Goal: Information Seeking & Learning: Check status

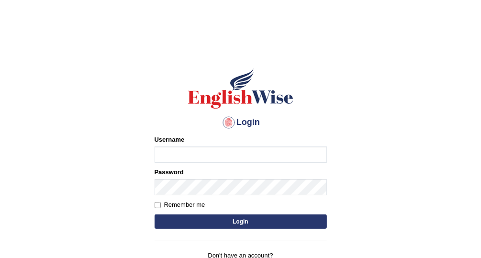
type input "Vallarie97"
click at [247, 219] on button "Login" at bounding box center [241, 221] width 172 height 14
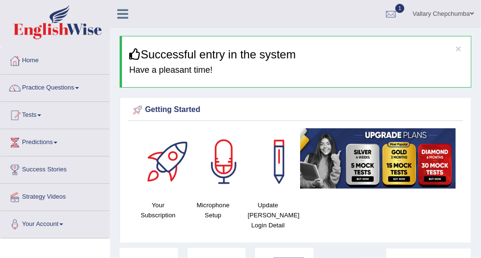
click at [54, 86] on link "Practice Questions" at bounding box center [54, 87] width 109 height 24
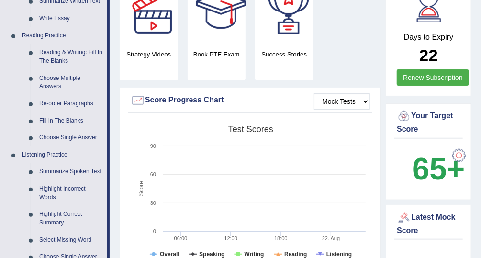
scroll to position [269, 0]
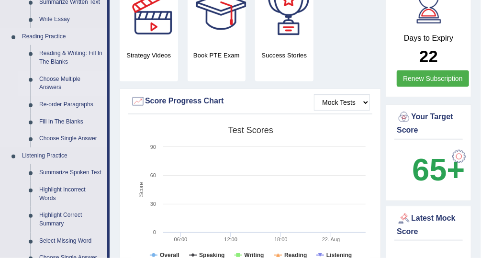
click at [50, 87] on link "Choose Multiple Answers" at bounding box center [71, 83] width 72 height 25
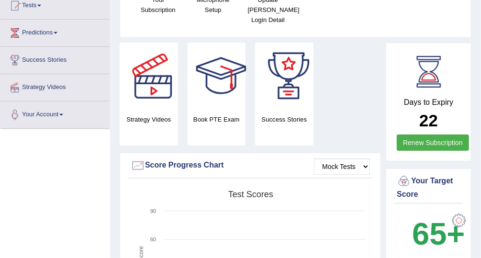
scroll to position [236, 0]
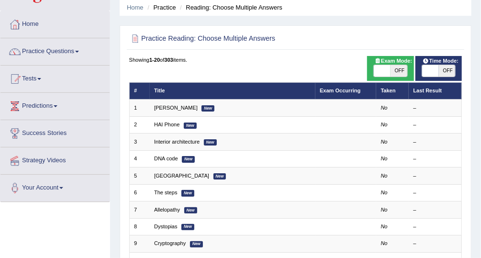
scroll to position [37, 0]
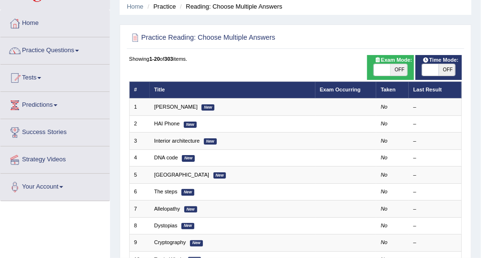
click at [35, 53] on link "Practice Questions" at bounding box center [54, 49] width 109 height 24
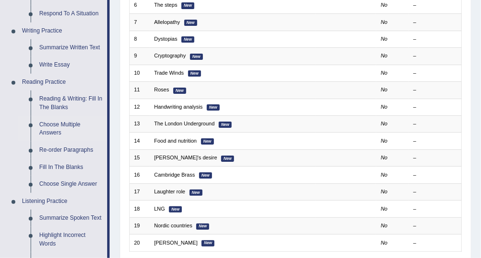
scroll to position [231, 0]
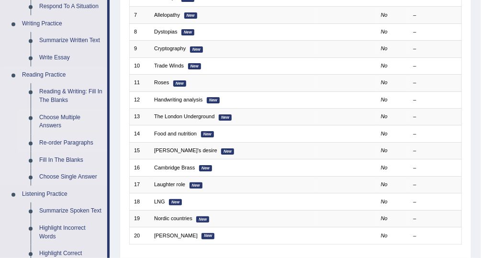
click at [55, 142] on link "Re-order Paragraphs" at bounding box center [71, 142] width 72 height 17
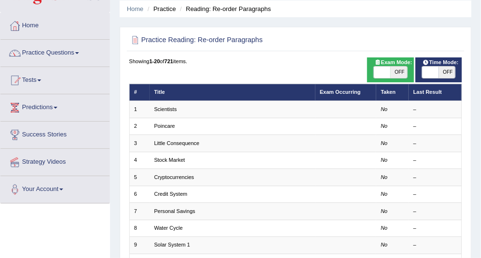
scroll to position [35, 0]
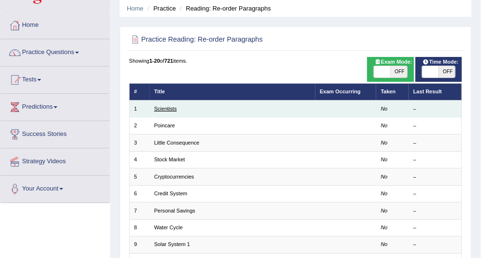
click at [159, 110] on link "Scientists" at bounding box center [165, 109] width 22 height 6
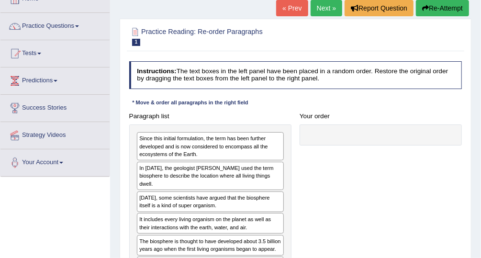
scroll to position [62, 0]
click at [39, 28] on link "Practice Questions" at bounding box center [54, 25] width 109 height 24
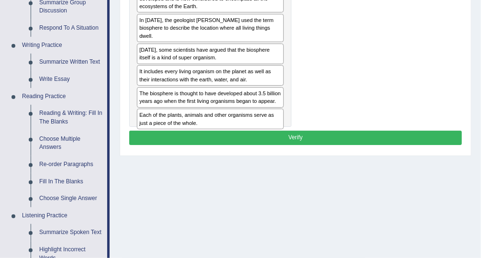
scroll to position [210, 0]
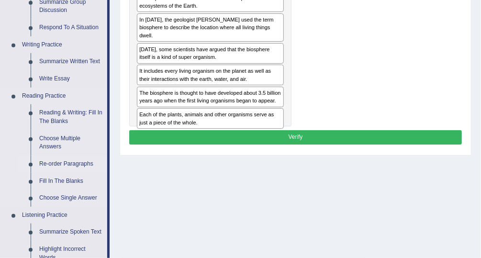
click at [82, 162] on link "Re-order Paragraphs" at bounding box center [71, 164] width 72 height 17
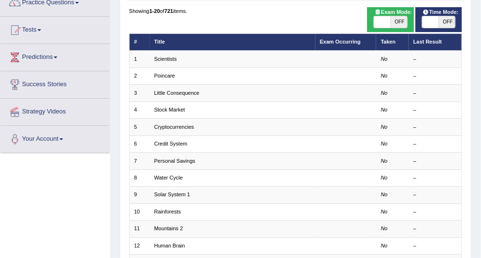
scroll to position [86, 0]
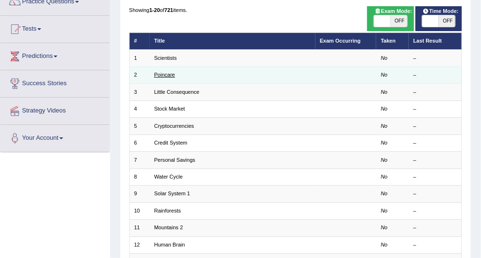
click at [167, 76] on link "Poincare" at bounding box center [164, 75] width 21 height 6
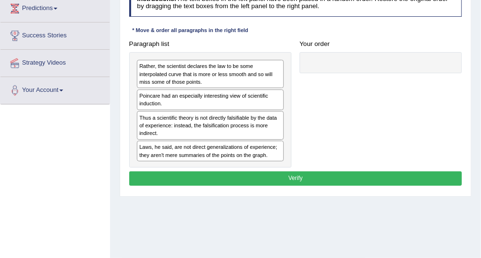
scroll to position [134, 0]
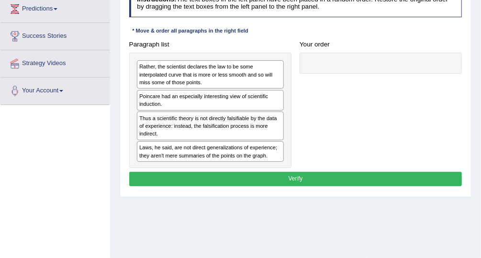
click at [249, 104] on div "Poincare had an especially interesting view of scientific induction." at bounding box center [210, 100] width 147 height 21
click at [340, 65] on div at bounding box center [381, 64] width 162 height 22
click at [379, 71] on div at bounding box center [381, 64] width 162 height 22
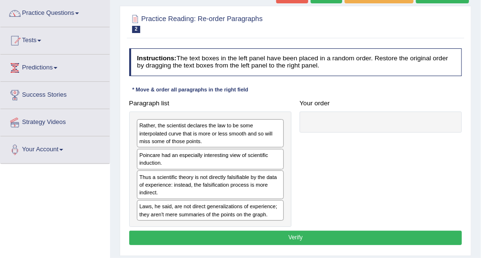
click at [355, 118] on div at bounding box center [381, 122] width 162 height 22
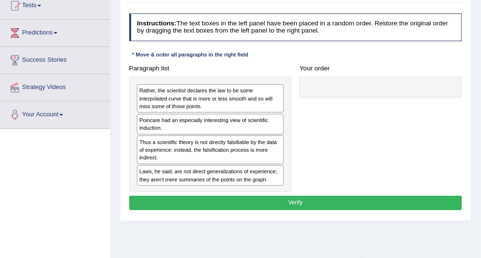
scroll to position [111, 0]
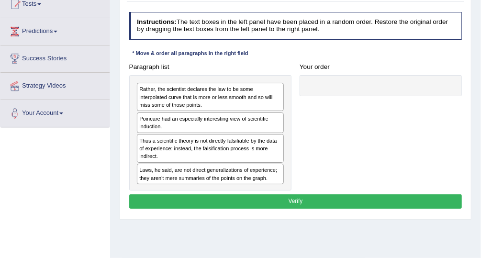
click at [384, 88] on div at bounding box center [381, 86] width 162 height 22
click at [243, 87] on div "Rather, the scientist declares the law to be some interpolated curve that is mo…" at bounding box center [210, 97] width 147 height 28
click at [344, 85] on div at bounding box center [381, 86] width 162 height 22
click at [379, 94] on div at bounding box center [381, 86] width 162 height 22
click at [228, 130] on div "Poincare had an especially interesting view of scientific induction." at bounding box center [210, 122] width 147 height 21
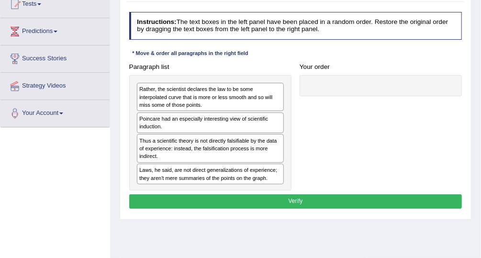
click at [352, 89] on div at bounding box center [381, 86] width 162 height 22
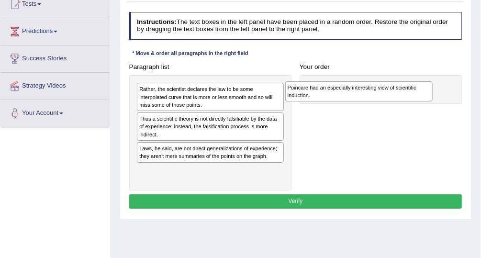
drag, startPoint x: 169, startPoint y: 123, endPoint x: 346, endPoint y: 96, distance: 178.6
click at [346, 96] on div "Poincare had an especially interesting view of scientific induction." at bounding box center [358, 91] width 147 height 20
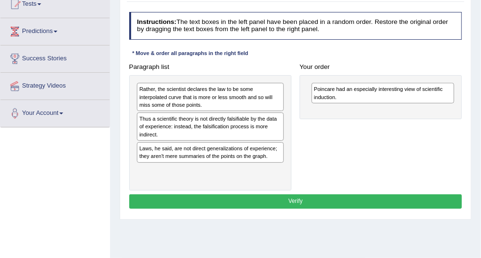
click at [231, 136] on div "Thus a scientific theory is not directly falsifiable by the data of experience:…" at bounding box center [210, 126] width 147 height 28
click at [178, 133] on div "Thus a scientific theory is not directly falsifiable by the data of experience:…" at bounding box center [210, 126] width 147 height 28
click at [358, 96] on div "Poincare had an especially interesting view of scientific induction." at bounding box center [383, 93] width 143 height 21
click at [175, 131] on div "Thus a scientific theory is not directly falsifiable by the data of experience:…" at bounding box center [210, 126] width 147 height 28
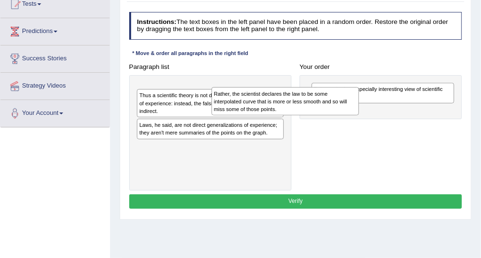
drag, startPoint x: 174, startPoint y: 100, endPoint x: 279, endPoint y: 110, distance: 104.8
click at [279, 110] on div "Rather, the scientist declares the law to be some interpolated curve that is mo…" at bounding box center [285, 101] width 147 height 28
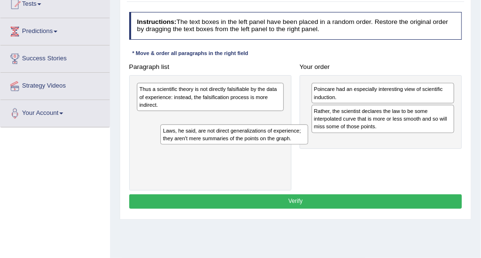
drag, startPoint x: 263, startPoint y: 121, endPoint x: 286, endPoint y: 145, distance: 33.5
click at [286, 145] on div "Thus a scientific theory is not directly falsifiable by the data of experience:…" at bounding box center [210, 132] width 162 height 115
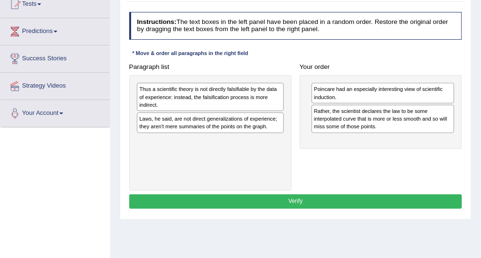
click at [288, 145] on div "Thus a scientific theory is not directly falsifiable by the data of experience:…" at bounding box center [210, 132] width 162 height 115
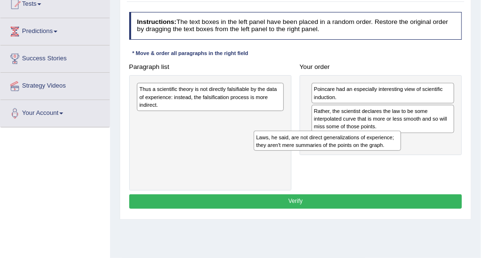
drag, startPoint x: 239, startPoint y: 121, endPoint x: 395, endPoint y: 160, distance: 161.0
click at [395, 160] on div "Paragraph list Thus a scientific theory is not directly falsifiable by the data…" at bounding box center [295, 125] width 341 height 131
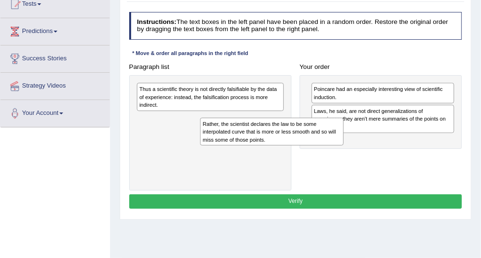
drag, startPoint x: 330, startPoint y: 122, endPoint x: 187, endPoint y: 151, distance: 146.0
click at [187, 151] on div "Paragraph list Thus a scientific theory is not directly falsifiable by the data…" at bounding box center [295, 125] width 341 height 131
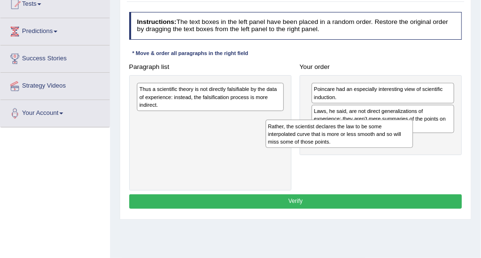
drag, startPoint x: 185, startPoint y: 132, endPoint x: 361, endPoint y: 152, distance: 177.2
click at [361, 152] on div "Paragraph list Thus a scientific theory is not directly falsifiable by the data…" at bounding box center [295, 125] width 341 height 131
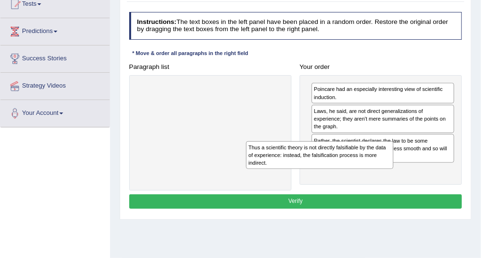
drag, startPoint x: 224, startPoint y: 100, endPoint x: 359, endPoint y: 177, distance: 154.9
click at [359, 177] on div "Paragraph list Thus a scientific theory is not directly falsifiable by the data…" at bounding box center [295, 125] width 341 height 131
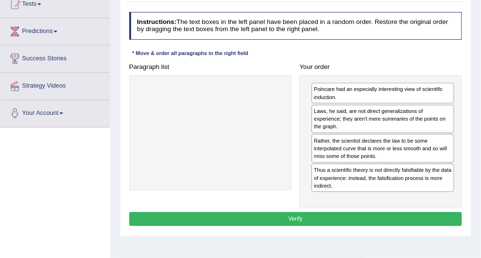
click at [327, 212] on button "Verify" at bounding box center [295, 219] width 333 height 14
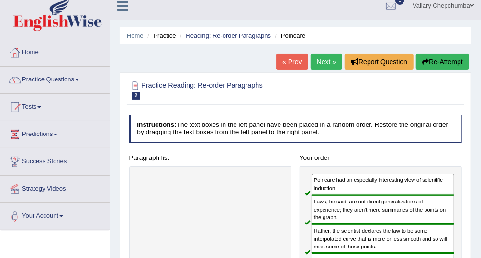
scroll to position [6, 0]
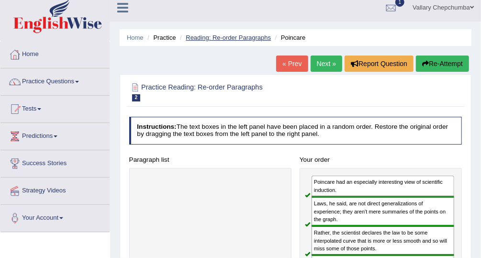
click at [250, 40] on link "Reading: Re-order Paragraphs" at bounding box center [228, 37] width 85 height 7
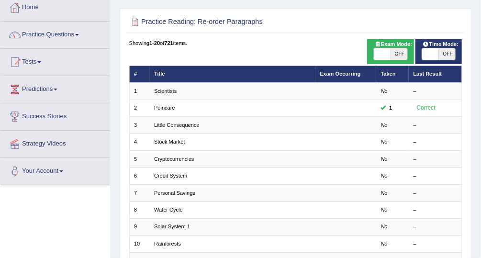
scroll to position [54, 0]
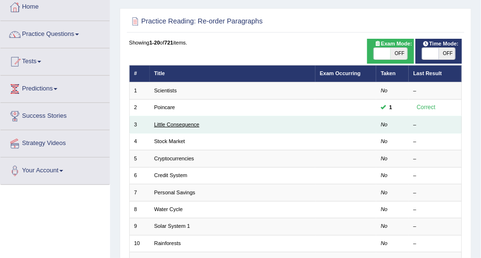
click at [182, 124] on link "Little Consequence" at bounding box center [176, 125] width 45 height 6
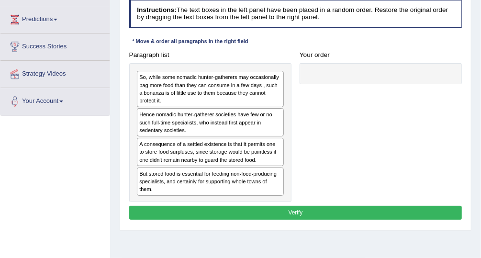
scroll to position [125, 0]
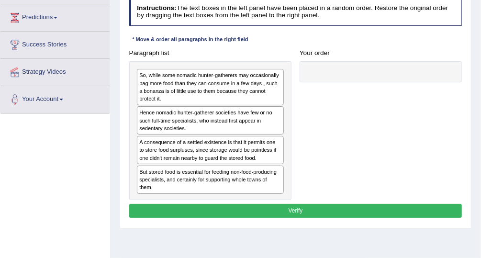
click at [261, 155] on div "A consequence of a settled existence is that it permits one to store food surpl…" at bounding box center [210, 150] width 147 height 28
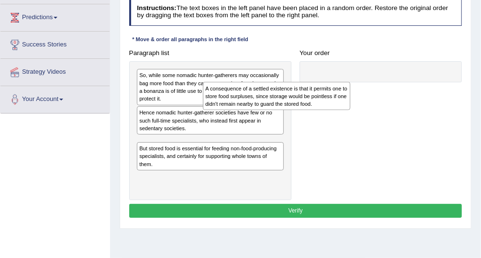
drag, startPoint x: 261, startPoint y: 155, endPoint x: 368, endPoint y: 98, distance: 121.0
click at [350, 98] on div "A consequence of a settled existence is that it permits one to store food surpl…" at bounding box center [276, 96] width 147 height 28
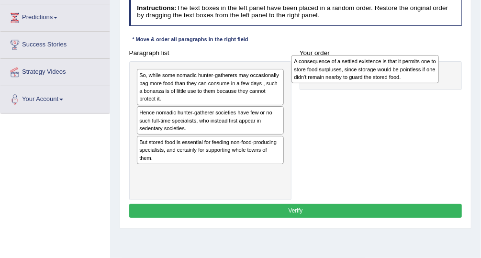
drag, startPoint x: 189, startPoint y: 154, endPoint x: 373, endPoint y: 76, distance: 200.1
click at [373, 76] on div "A consequence of a settled existence is that it permits one to store food surpl…" at bounding box center [364, 69] width 147 height 28
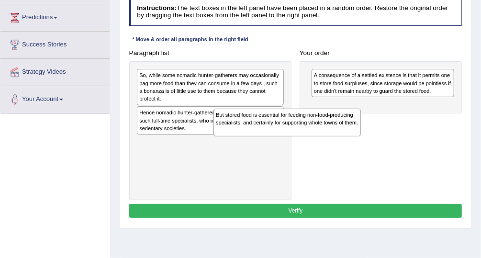
drag, startPoint x: 157, startPoint y: 154, endPoint x: 284, endPoint y: 132, distance: 129.3
click at [284, 132] on div "So, while some nomadic hunter-gatherers may occasionally bag more food than the…" at bounding box center [210, 130] width 162 height 139
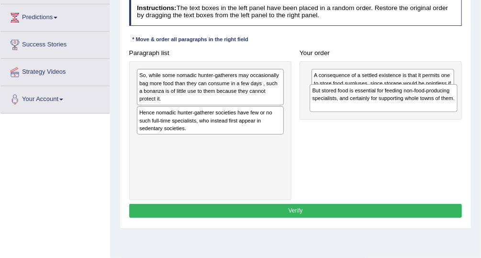
drag, startPoint x: 141, startPoint y: 152, endPoint x: 346, endPoint y: 108, distance: 210.4
click at [346, 108] on div "But stored food is essential for feeding non-food-producing specialists, and ce…" at bounding box center [383, 98] width 147 height 28
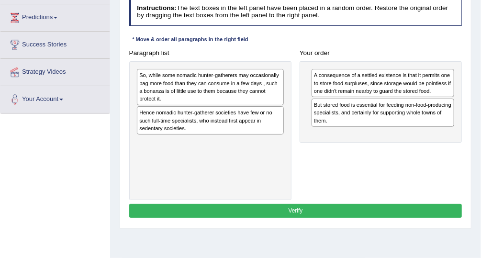
click at [173, 96] on div "So, while some nomadic hunter-gatherers may occasionally bag more food than the…" at bounding box center [210, 87] width 147 height 36
click at [196, 89] on div "So, while some nomadic hunter-gatherers may occasionally bag more food than the…" at bounding box center [210, 87] width 147 height 36
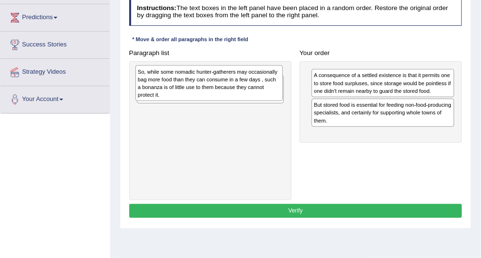
click at [196, 89] on div "So, while some nomadic hunter-gatherers may occasionally bag more food than the…" at bounding box center [208, 83] width 147 height 36
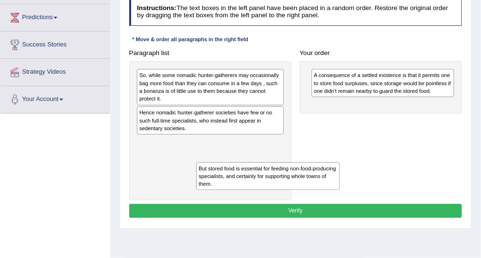
drag, startPoint x: 319, startPoint y: 139, endPoint x: 203, endPoint y: 198, distance: 129.9
click at [203, 198] on div "Instructions: The text boxes in the left panel have been placed in a random ord…" at bounding box center [295, 109] width 337 height 230
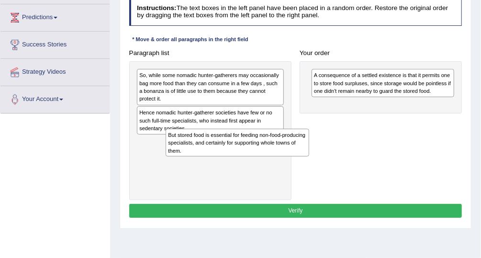
click at [203, 198] on div "Instructions: The text boxes in the left panel have been placed in a random ord…" at bounding box center [295, 109] width 337 height 230
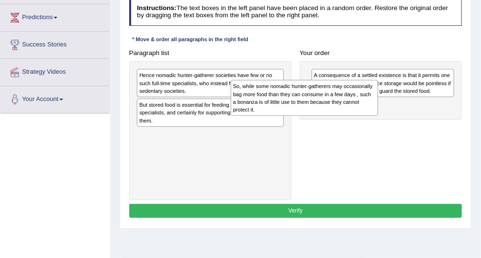
drag, startPoint x: 180, startPoint y: 91, endPoint x: 312, endPoint y: 112, distance: 133.7
click at [312, 112] on div "So, while some nomadic hunter-gatherers may occasionally bag more food than the…" at bounding box center [304, 98] width 147 height 36
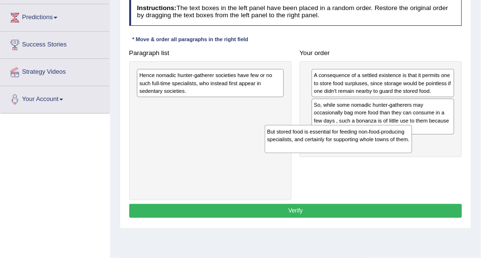
drag, startPoint x: 193, startPoint y: 111, endPoint x: 365, endPoint y: 160, distance: 178.1
click at [365, 160] on div "Paragraph list Hence nomadic hunter-gatherer societies have few or no such full…" at bounding box center [295, 123] width 341 height 154
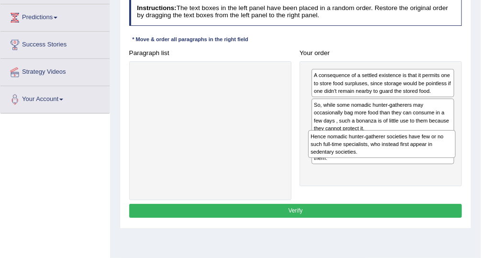
drag, startPoint x: 190, startPoint y: 84, endPoint x: 409, endPoint y: 167, distance: 234.3
click at [409, 167] on div "Paragraph list Hence nomadic hunter-gatherer societies have few or no such full…" at bounding box center [295, 123] width 341 height 154
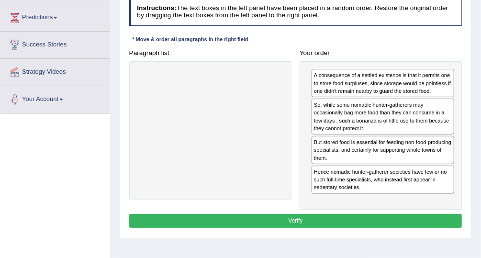
click at [357, 214] on button "Verify" at bounding box center [295, 221] width 333 height 14
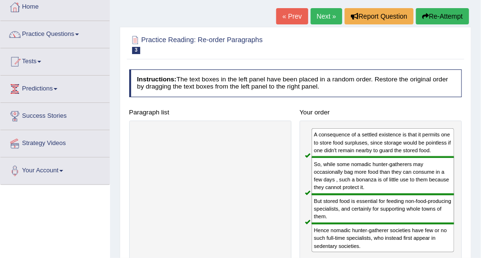
scroll to position [50, 0]
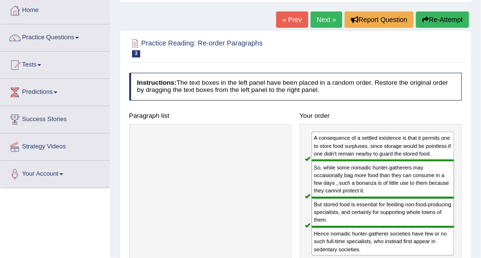
click at [60, 40] on link "Practice Questions" at bounding box center [54, 36] width 109 height 24
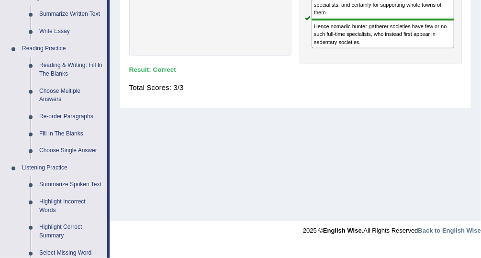
scroll to position [256, 0]
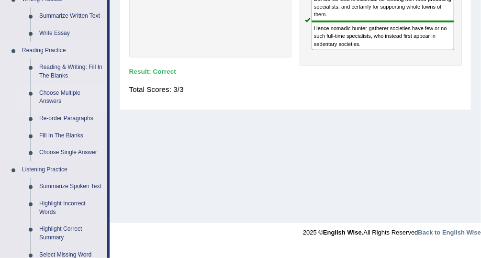
click at [68, 92] on link "Choose Multiple Answers" at bounding box center [71, 97] width 72 height 25
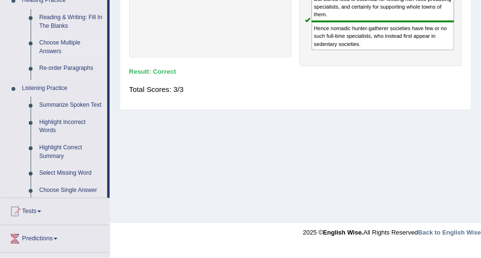
scroll to position [180, 0]
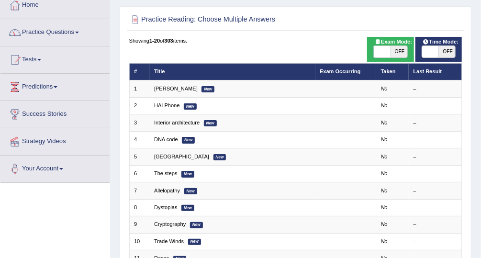
scroll to position [56, 0]
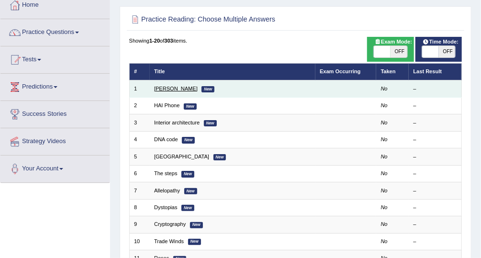
click at [182, 89] on link "Damian Scarf" at bounding box center [176, 89] width 44 height 6
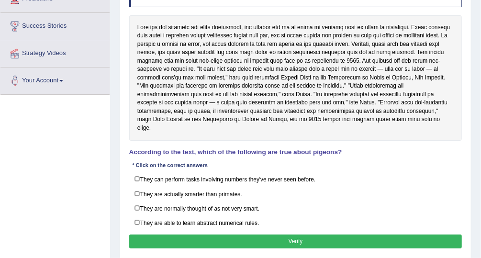
scroll to position [141, 0]
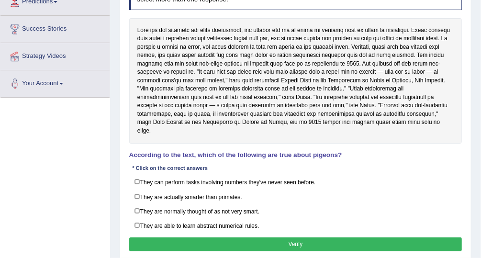
click at [448, 77] on div at bounding box center [295, 80] width 333 height 125
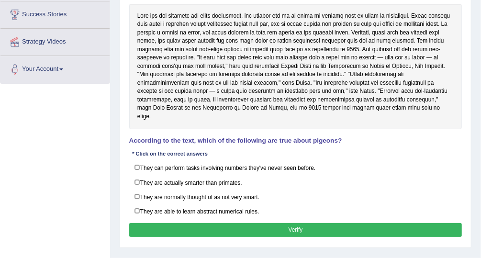
scroll to position [151, 0]
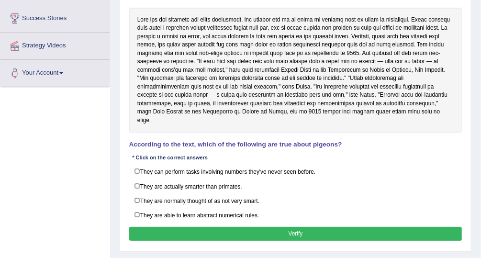
click at [134, 208] on label "They are able to learn abstract numerical rules." at bounding box center [295, 215] width 333 height 15
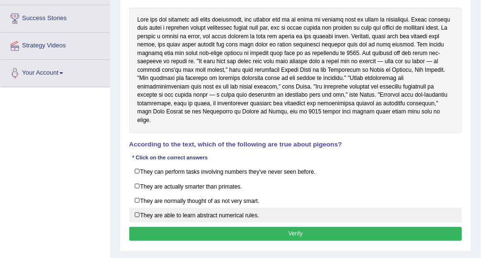
checkbox input "true"
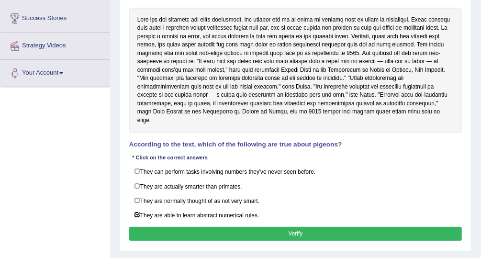
click at [392, 227] on button "Verify" at bounding box center [295, 234] width 333 height 14
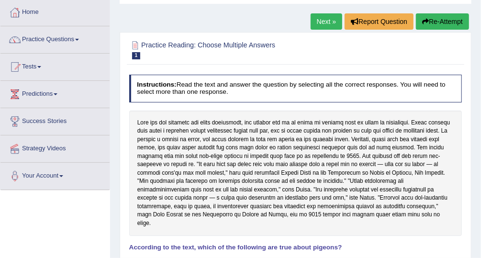
scroll to position [0, 0]
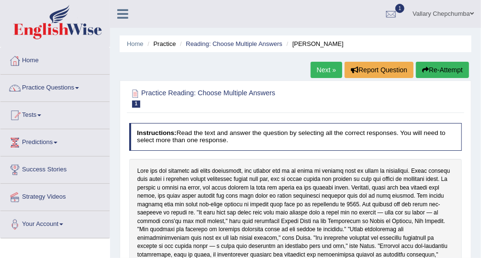
click at [242, 47] on link "Reading: Choose Multiple Answers" at bounding box center [234, 43] width 97 height 7
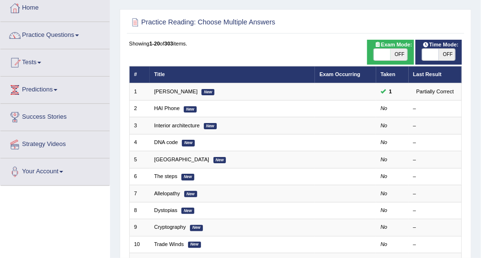
scroll to position [56, 0]
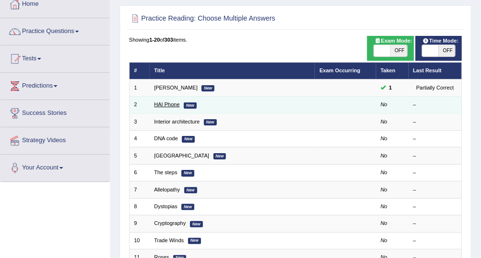
click at [173, 105] on link "HAI Phone" at bounding box center [166, 104] width 25 height 6
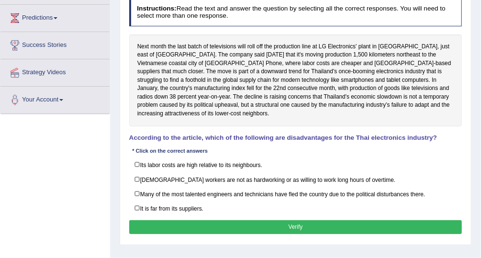
scroll to position [127, 0]
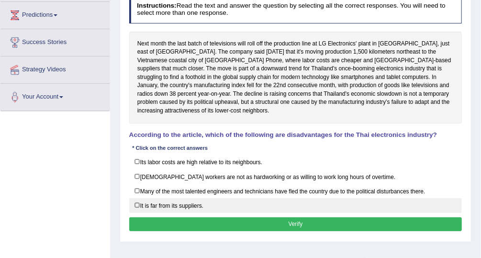
click at [137, 205] on label "It is far from its suppliers." at bounding box center [295, 205] width 333 height 15
checkbox input "true"
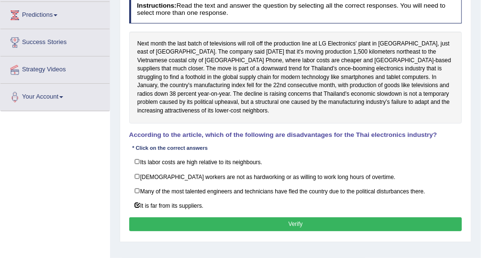
click at [357, 223] on button "Verify" at bounding box center [295, 224] width 333 height 14
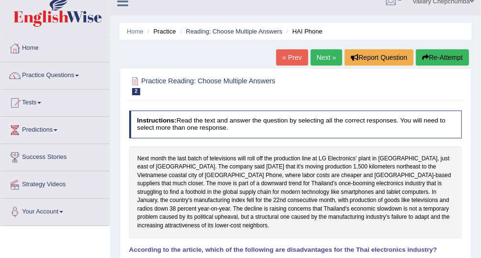
scroll to position [0, 0]
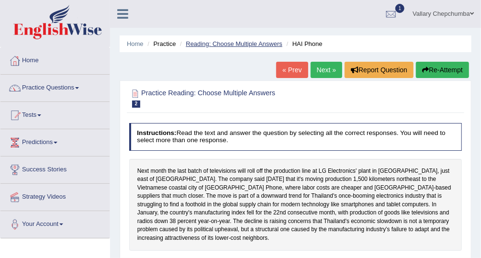
click at [260, 45] on link "Reading: Choose Multiple Answers" at bounding box center [234, 43] width 97 height 7
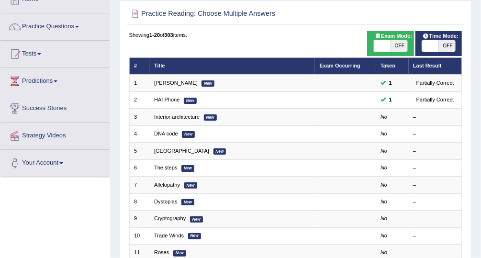
scroll to position [64, 0]
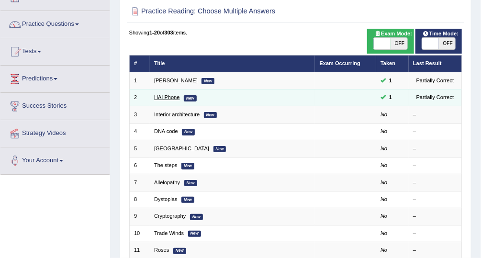
click at [167, 99] on link "HAI Phone" at bounding box center [166, 97] width 25 height 6
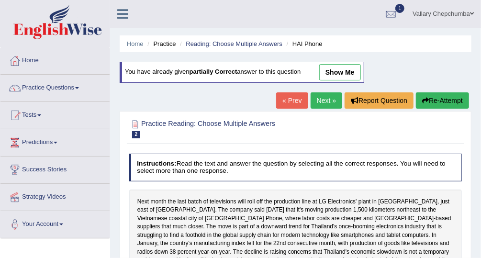
click at [346, 72] on link "show me" at bounding box center [340, 72] width 42 height 16
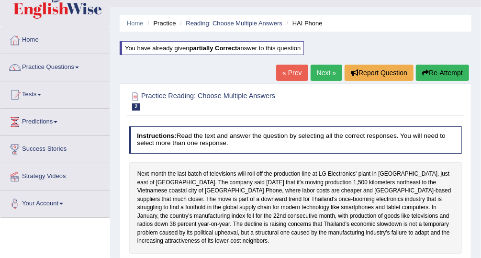
scroll to position [20, 0]
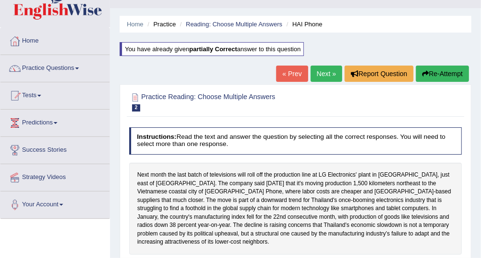
click at [55, 66] on link "Practice Questions" at bounding box center [54, 67] width 109 height 24
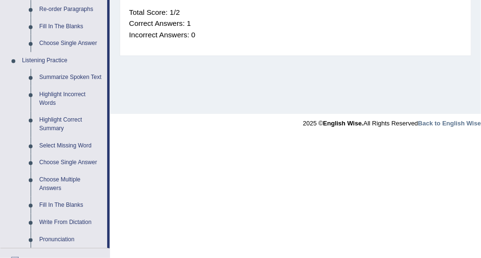
scroll to position [369, 0]
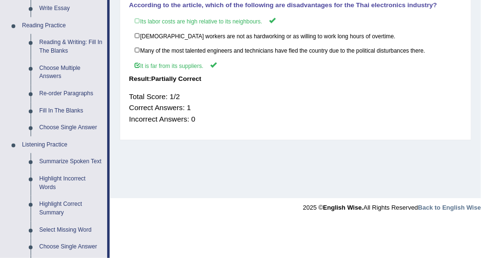
scroll to position [266, 0]
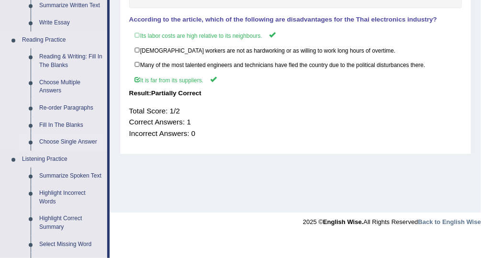
click at [77, 140] on link "Choose Single Answer" at bounding box center [71, 142] width 72 height 17
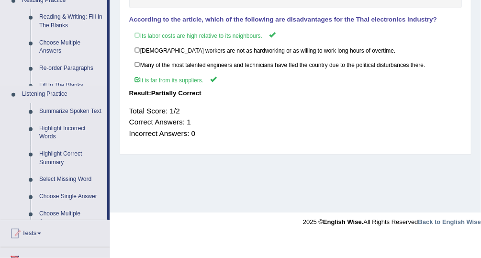
scroll to position [169, 0]
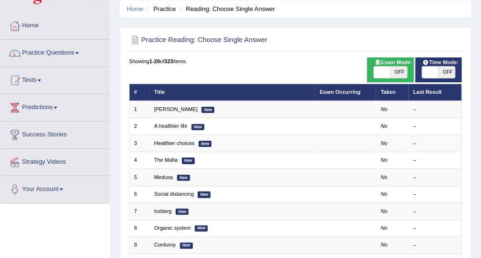
scroll to position [35, 0]
click at [59, 54] on link "Practice Questions" at bounding box center [54, 52] width 109 height 24
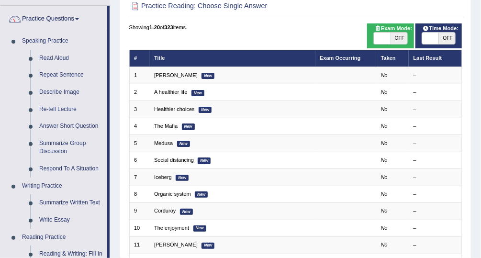
scroll to position [68, 0]
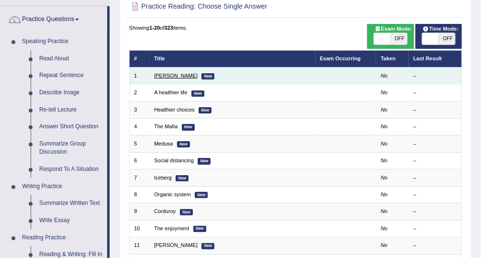
click at [164, 76] on link "[PERSON_NAME]" at bounding box center [176, 76] width 44 height 6
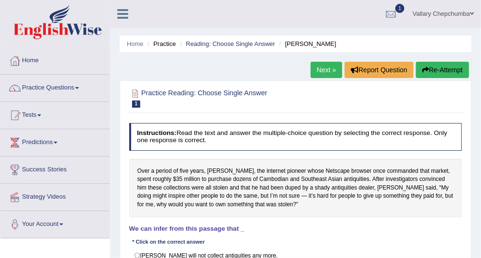
scroll to position [1, 0]
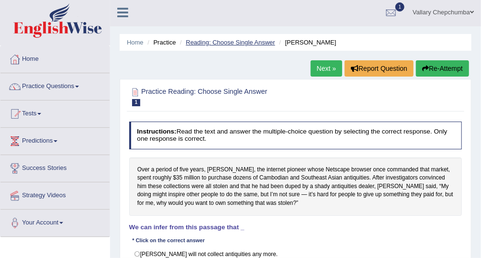
click at [216, 45] on link "Reading: Choose Single Answer" at bounding box center [230, 42] width 89 height 7
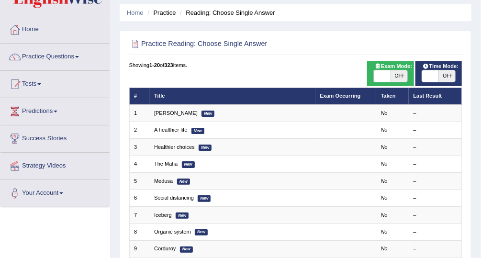
scroll to position [33, 0]
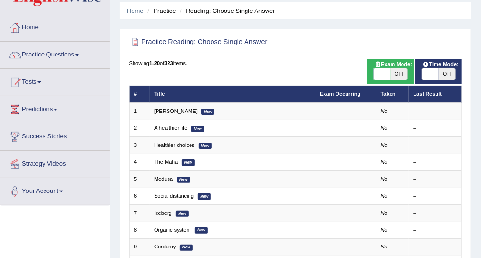
click at [168, 11] on li "Practice" at bounding box center [160, 10] width 31 height 9
click at [174, 13] on li "Practice" at bounding box center [160, 10] width 31 height 9
click at [173, 13] on li "Practice" at bounding box center [160, 10] width 31 height 9
click at [168, 12] on li "Practice" at bounding box center [160, 10] width 31 height 9
click at [215, 11] on li "Reading: Choose Single Answer" at bounding box center [227, 10] width 98 height 9
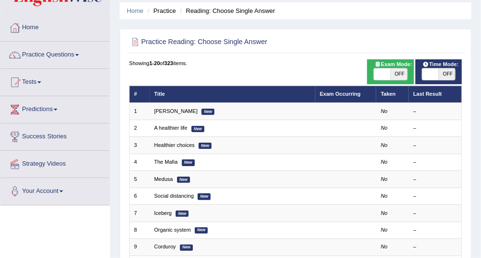
click at [173, 13] on li "Practice" at bounding box center [160, 10] width 31 height 9
click at [78, 54] on span at bounding box center [77, 55] width 4 height 2
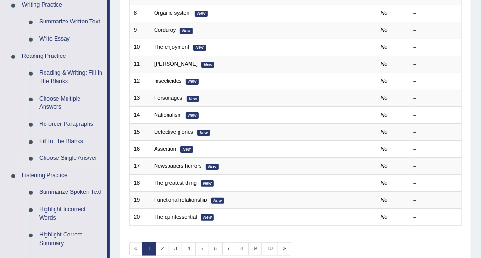
scroll to position [251, 0]
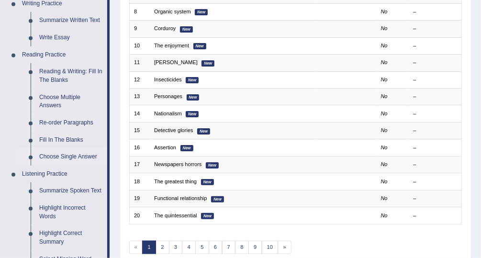
click at [85, 162] on link "Choose Single Answer" at bounding box center [71, 156] width 72 height 17
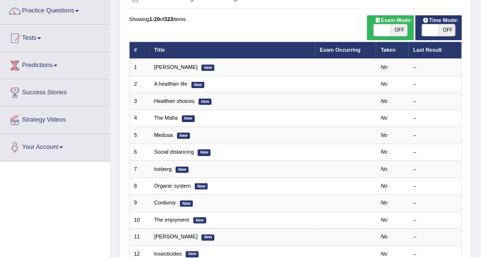
scroll to position [78, 0]
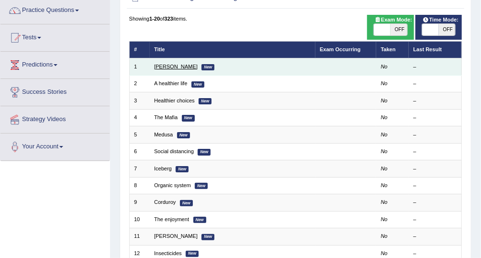
click at [163, 65] on link "[PERSON_NAME]" at bounding box center [176, 67] width 44 height 6
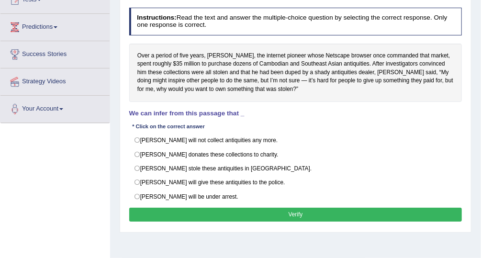
scroll to position [114, 0]
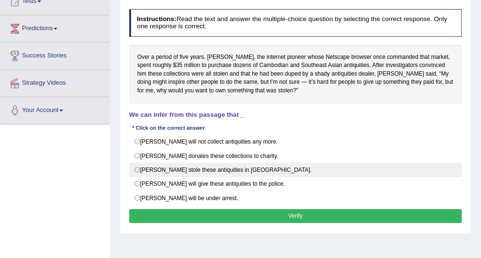
click at [134, 167] on label "[PERSON_NAME] stole these antiquities in [GEOGRAPHIC_DATA]." at bounding box center [295, 170] width 333 height 14
radio input "true"
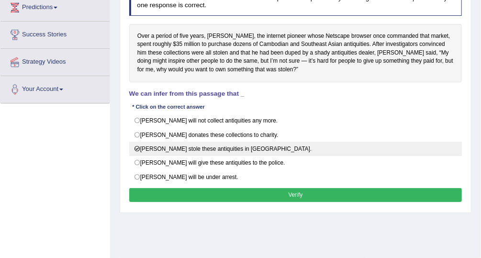
scroll to position [136, 0]
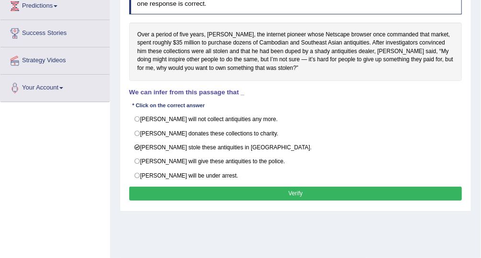
click at [230, 192] on button "Verify" at bounding box center [295, 194] width 333 height 14
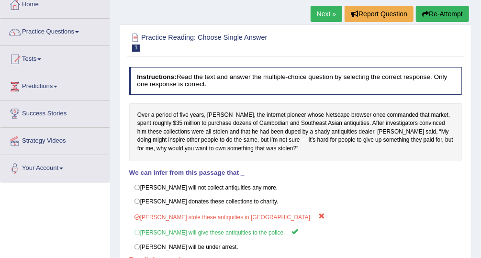
scroll to position [0, 0]
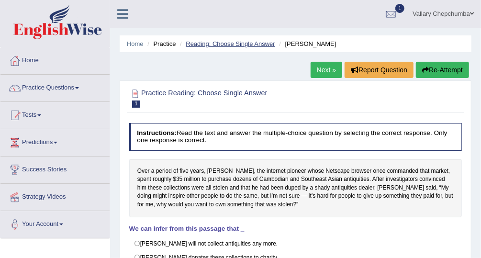
click at [212, 46] on link "Reading: Choose Single Answer" at bounding box center [230, 43] width 89 height 7
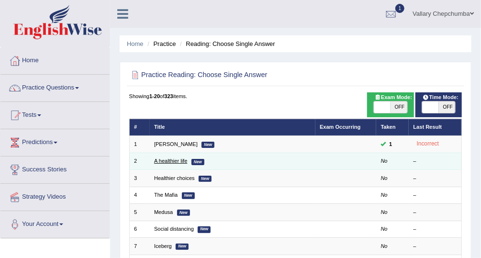
click at [167, 162] on link "A healthier life" at bounding box center [170, 161] width 33 height 6
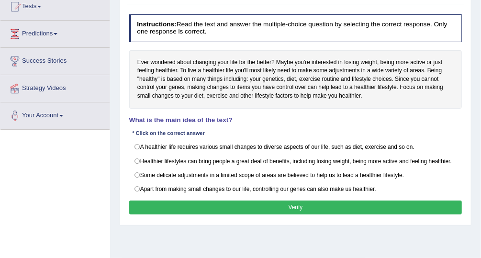
scroll to position [111, 0]
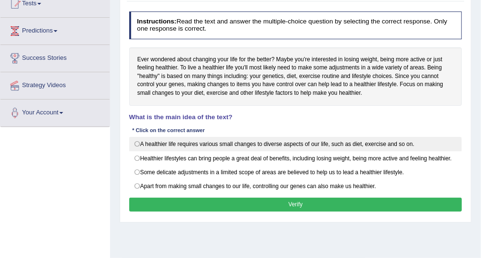
click at [139, 144] on label "A healthier life requires various small changes to diverse aspects of our life,…" at bounding box center [295, 144] width 333 height 14
radio input "true"
click at [141, 146] on label "A healthier life requires various small changes to diverse aspects of our life,…" at bounding box center [295, 144] width 333 height 14
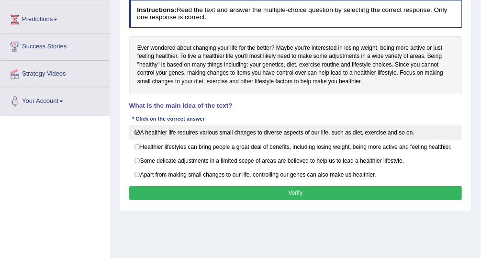
scroll to position [124, 0]
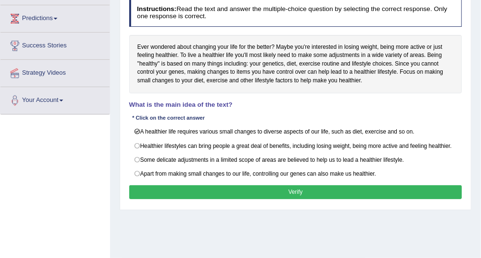
click at [179, 190] on button "Verify" at bounding box center [295, 192] width 333 height 14
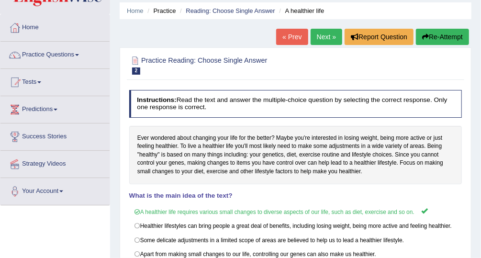
scroll to position [33, 0]
click at [37, 58] on link "Practice Questions" at bounding box center [54, 54] width 109 height 24
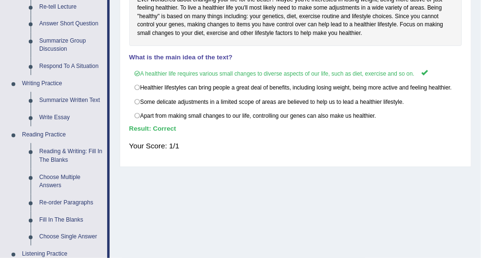
scroll to position [188, 0]
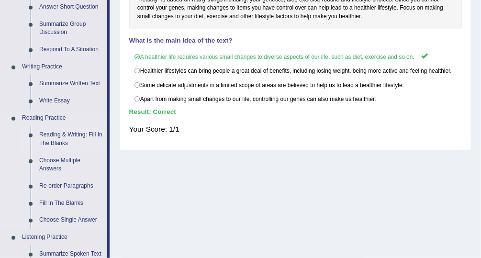
click at [54, 139] on link "Reading & Writing: Fill In The Blanks" at bounding box center [71, 138] width 72 height 25
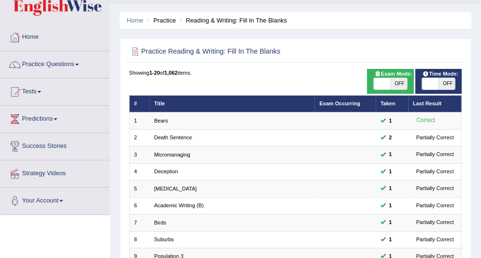
scroll to position [21, 0]
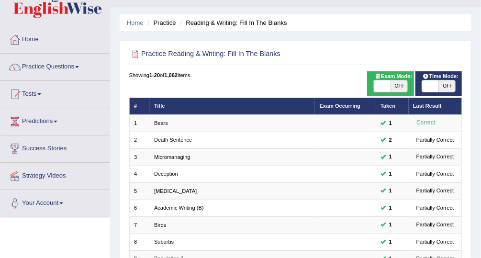
click at [40, 67] on link "Practice Questions" at bounding box center [54, 66] width 109 height 24
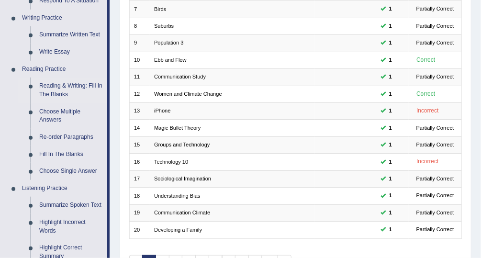
scroll to position [247, 0]
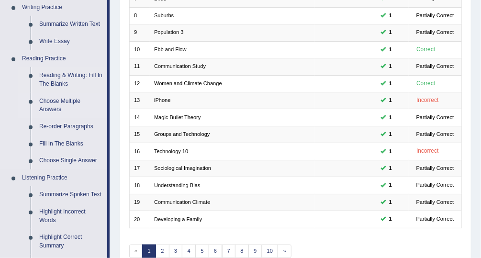
click at [49, 107] on link "Choose Multiple Answers" at bounding box center [71, 105] width 72 height 25
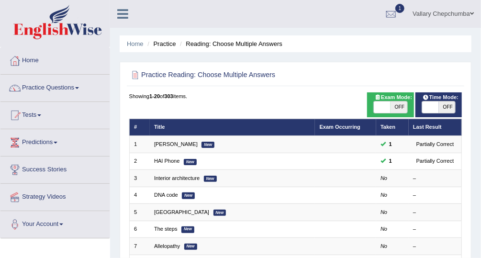
click at [45, 86] on link "Practice Questions" at bounding box center [54, 87] width 109 height 24
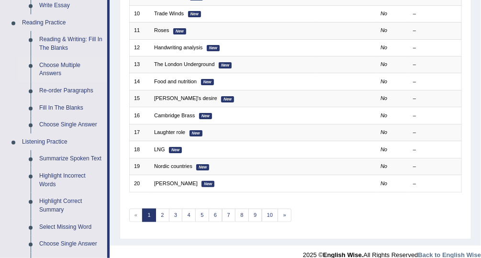
scroll to position [281, 0]
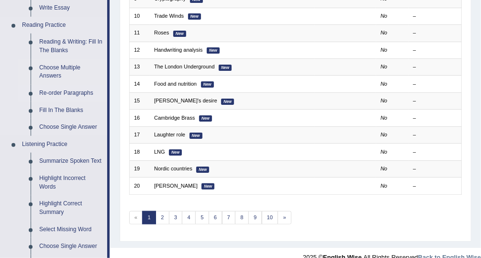
click at [68, 98] on link "Re-order Paragraphs" at bounding box center [71, 93] width 72 height 17
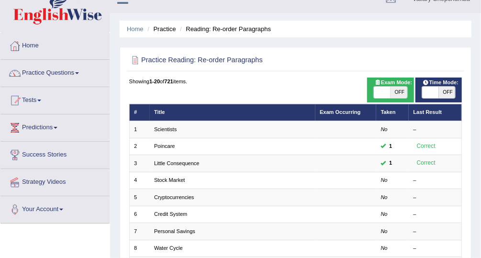
scroll to position [10, 0]
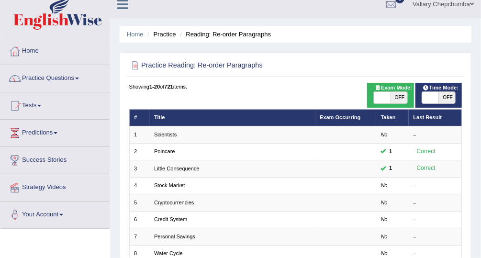
click at [43, 79] on link "Practice Questions" at bounding box center [54, 77] width 109 height 24
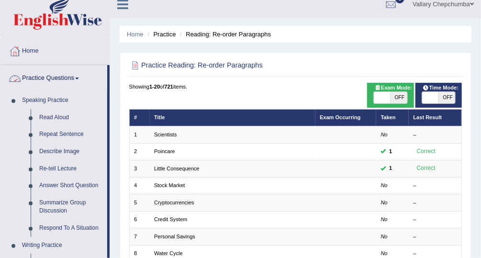
click at [42, 77] on link "Practice Questions" at bounding box center [53, 77] width 107 height 24
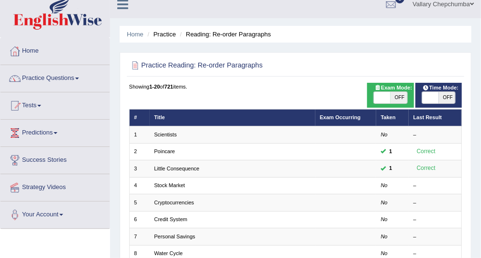
click at [35, 104] on link "Tests" at bounding box center [54, 104] width 109 height 24
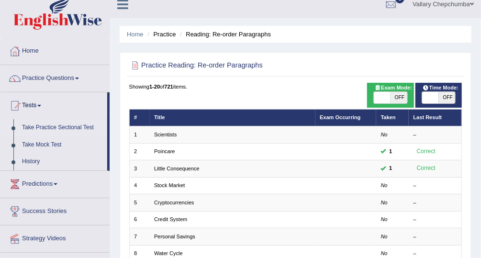
click at [86, 127] on link "Take Practice Sectional Test" at bounding box center [62, 127] width 89 height 17
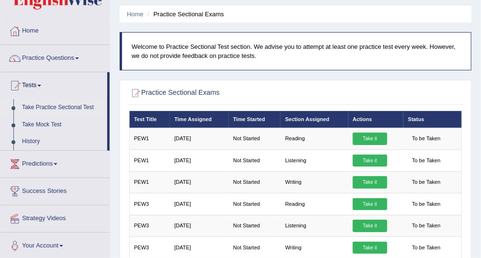
scroll to position [35, 0]
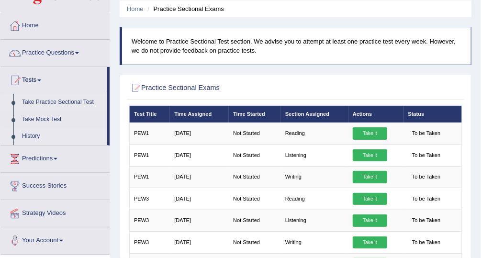
click at [50, 137] on link "History" at bounding box center [62, 136] width 89 height 17
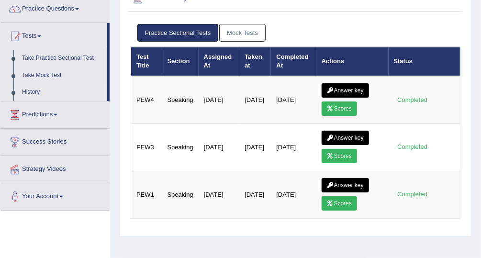
scroll to position [99, 0]
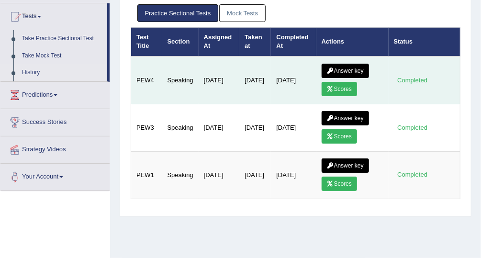
click at [351, 70] on link "Answer key" at bounding box center [345, 71] width 47 height 14
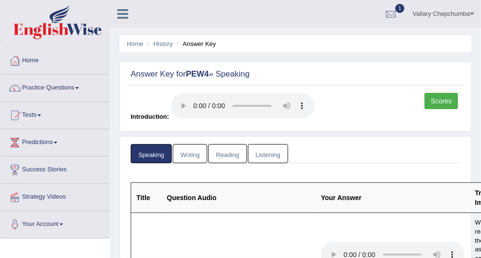
click at [194, 51] on ul "Home History Answer Key" at bounding box center [296, 43] width 352 height 17
click at [161, 46] on link "History" at bounding box center [163, 43] width 19 height 7
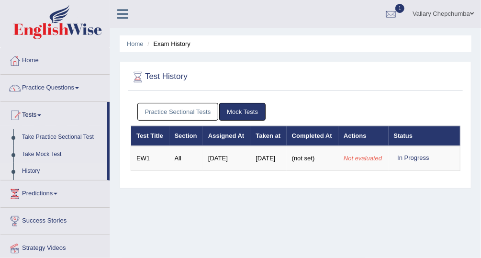
click at [195, 110] on link "Practice Sectional Tests" at bounding box center [177, 112] width 81 height 18
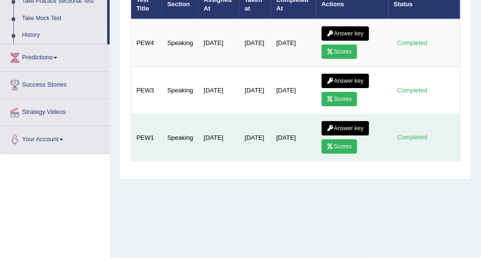
click at [390, 134] on td "Completed" at bounding box center [425, 137] width 72 height 47
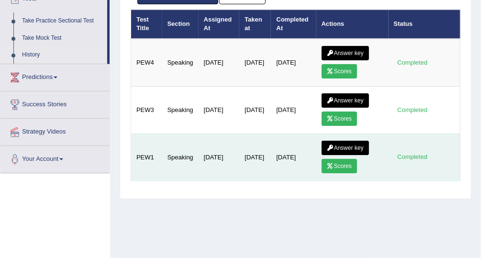
scroll to position [116, 0]
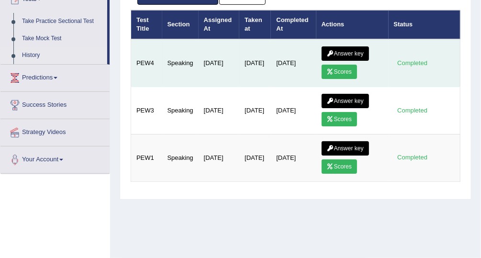
click at [344, 70] on link "Scores" at bounding box center [339, 72] width 35 height 14
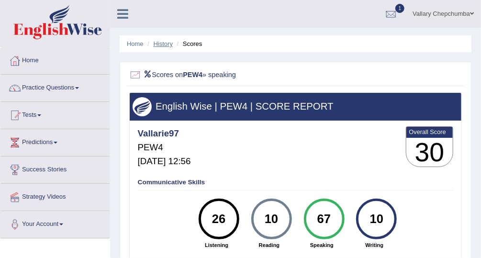
click at [166, 46] on link "History" at bounding box center [163, 43] width 19 height 7
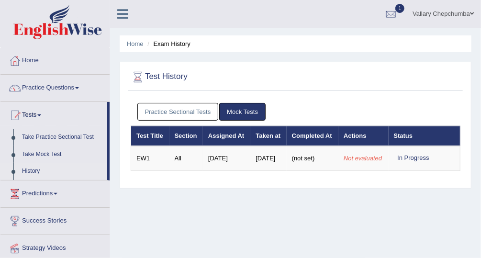
click at [202, 111] on link "Practice Sectional Tests" at bounding box center [177, 112] width 81 height 18
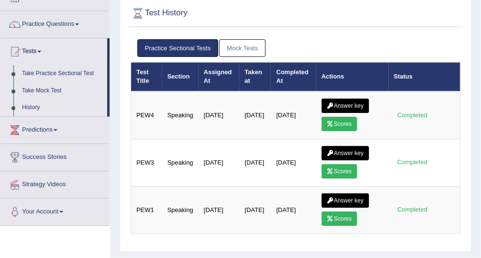
scroll to position [64, 0]
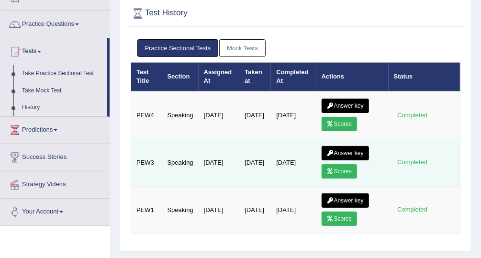
click at [335, 172] on link "Scores" at bounding box center [339, 171] width 35 height 14
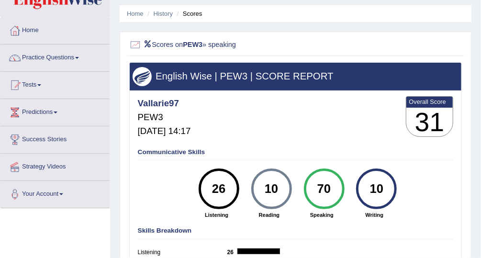
scroll to position [30, 0]
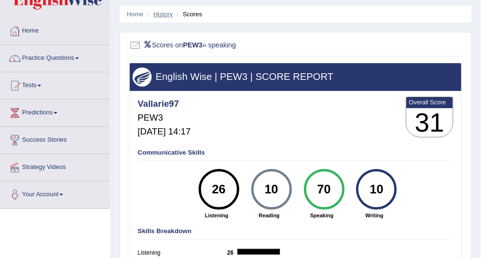
click at [170, 14] on link "History" at bounding box center [163, 14] width 19 height 7
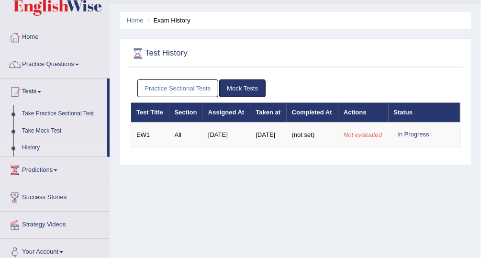
scroll to position [27, 0]
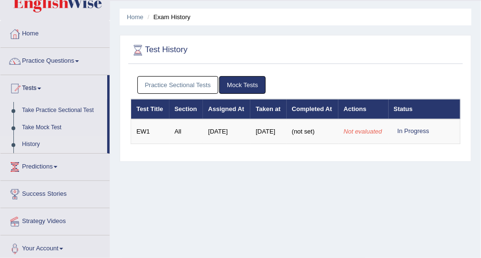
click at [196, 85] on link "Practice Sectional Tests" at bounding box center [177, 85] width 81 height 18
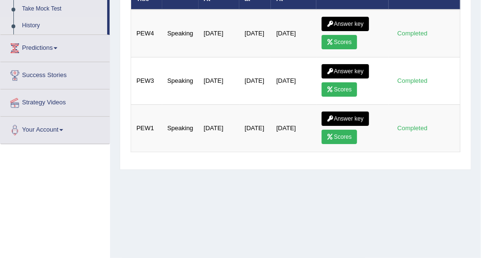
scroll to position [151, 0]
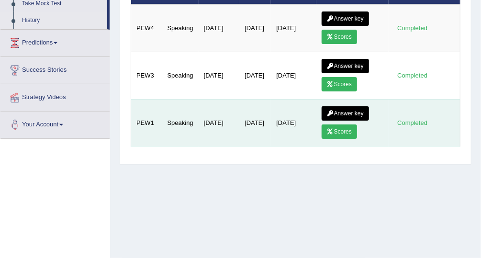
click at [331, 129] on icon at bounding box center [330, 132] width 7 height 6
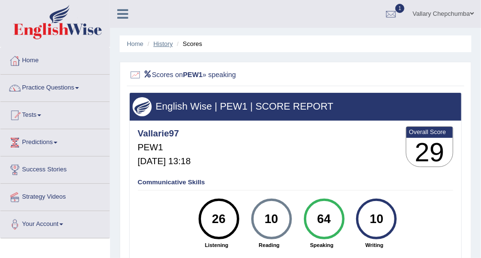
click at [172, 47] on link "History" at bounding box center [163, 43] width 19 height 7
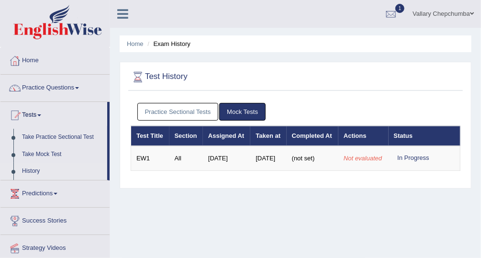
click at [192, 114] on link "Practice Sectional Tests" at bounding box center [177, 112] width 81 height 18
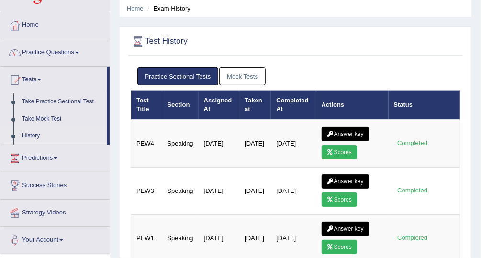
scroll to position [30, 0]
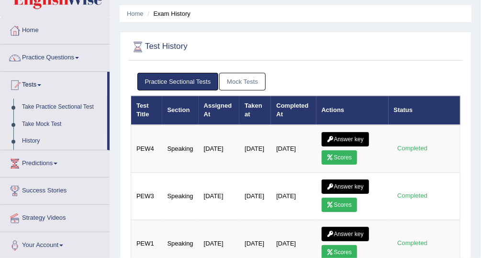
click at [22, 87] on div at bounding box center [15, 85] width 14 height 14
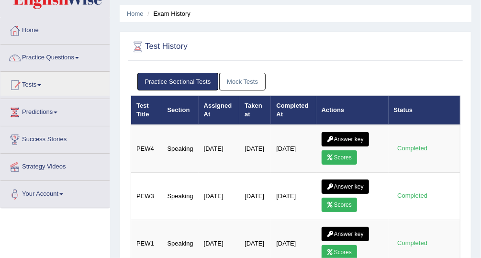
click at [55, 62] on link "Practice Questions" at bounding box center [54, 57] width 109 height 24
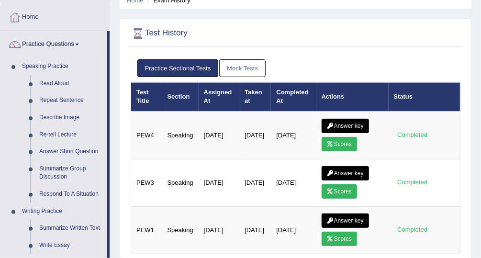
scroll to position [0, 0]
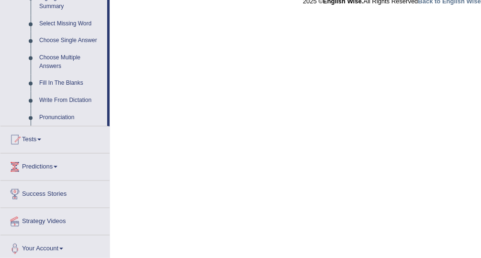
click at [32, 139] on link "Tests" at bounding box center [54, 138] width 109 height 24
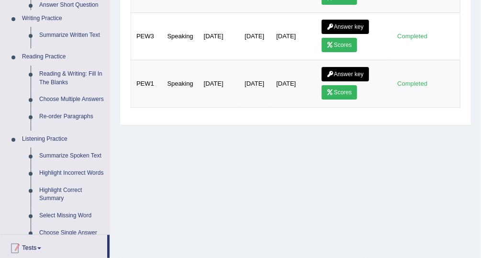
scroll to position [115, 0]
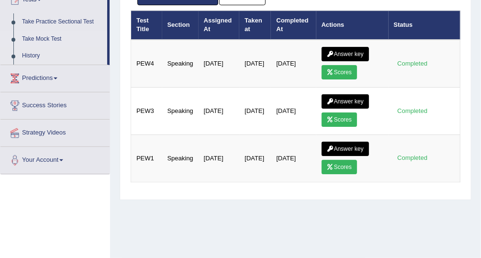
click at [32, 40] on link "Take Mock Test" at bounding box center [62, 39] width 89 height 17
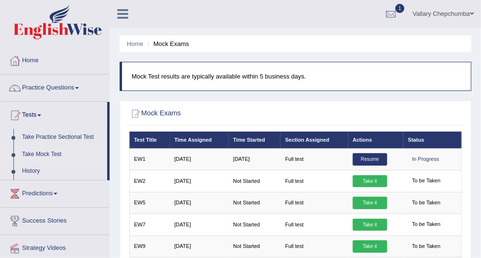
click at [31, 116] on link "Tests" at bounding box center [53, 114] width 107 height 24
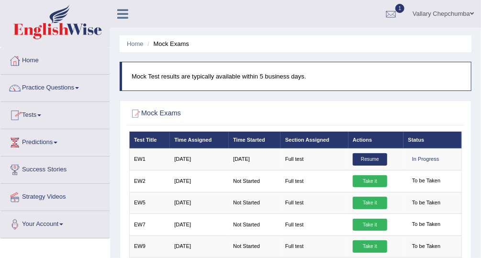
click at [21, 119] on div at bounding box center [15, 115] width 14 height 14
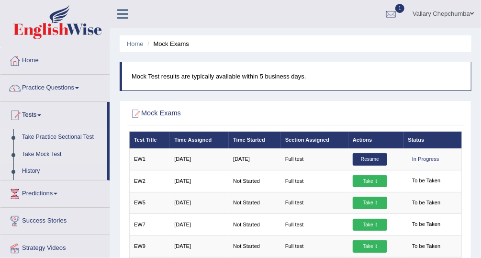
click at [41, 135] on link "Take Practice Sectional Test" at bounding box center [62, 137] width 89 height 17
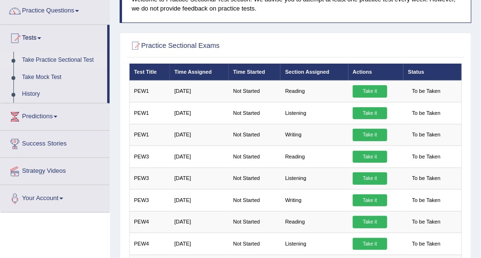
scroll to position [76, 0]
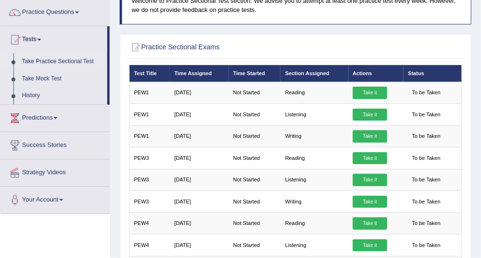
click at [21, 42] on div at bounding box center [15, 40] width 14 height 14
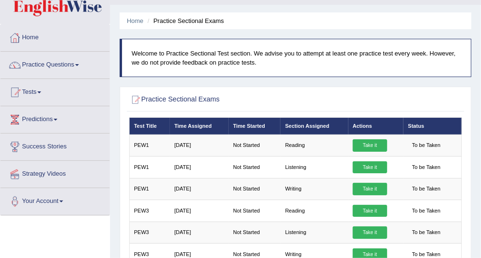
scroll to position [0, 0]
